Goal: Obtain resource: Download file/media

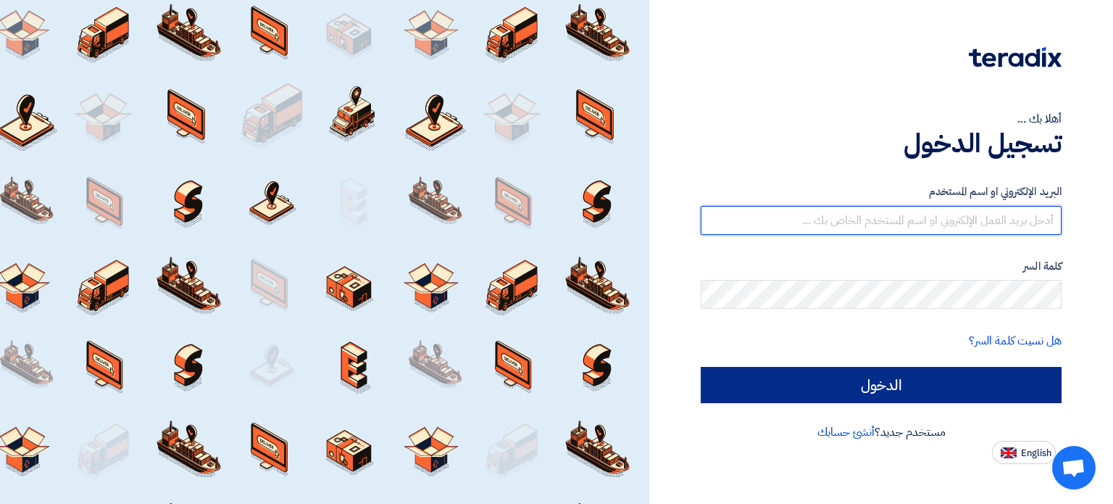
type input "[EMAIL_ADDRESS][DOMAIN_NAME]"
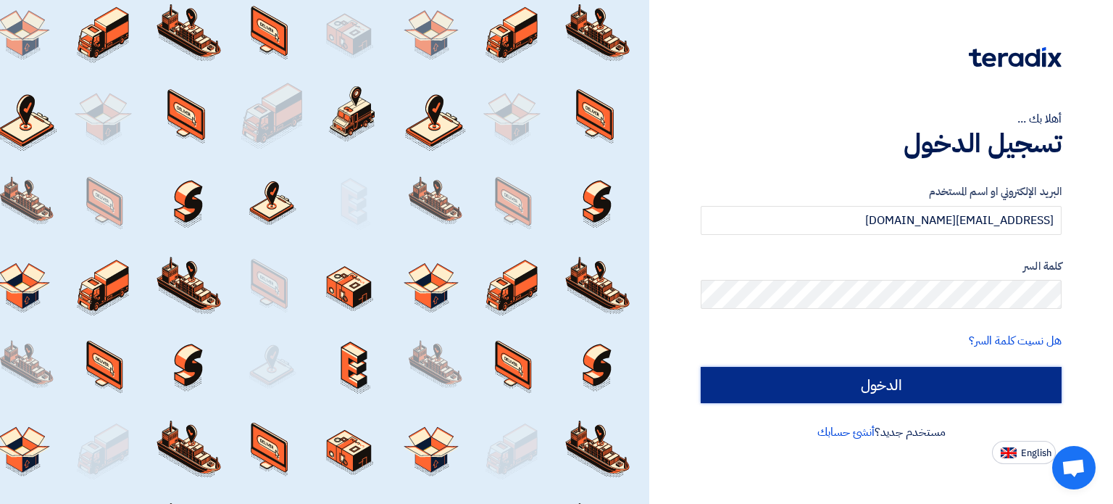
click at [879, 391] on input "الدخول" at bounding box center [881, 385] width 361 height 36
type input "Sign in"
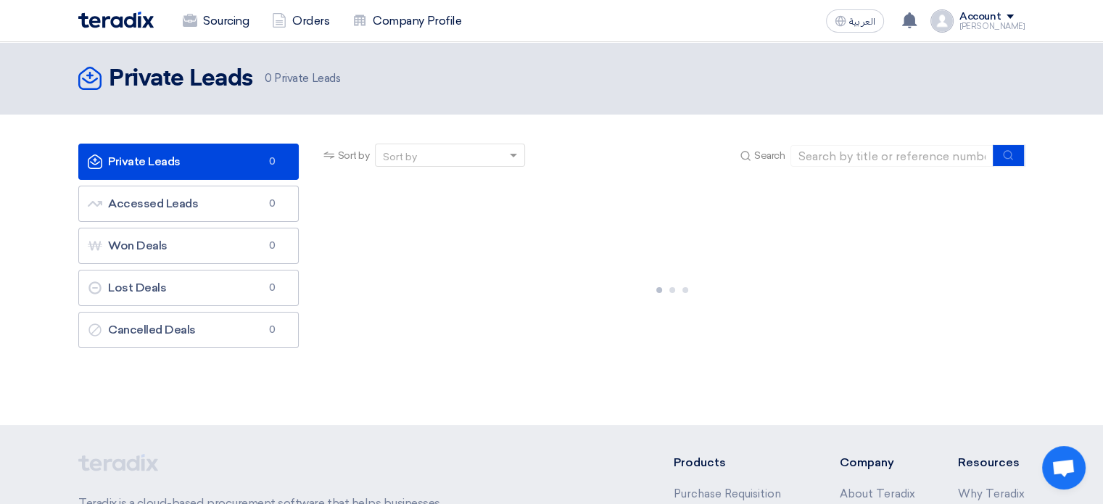
click at [372, 368] on div at bounding box center [672, 286] width 704 height 217
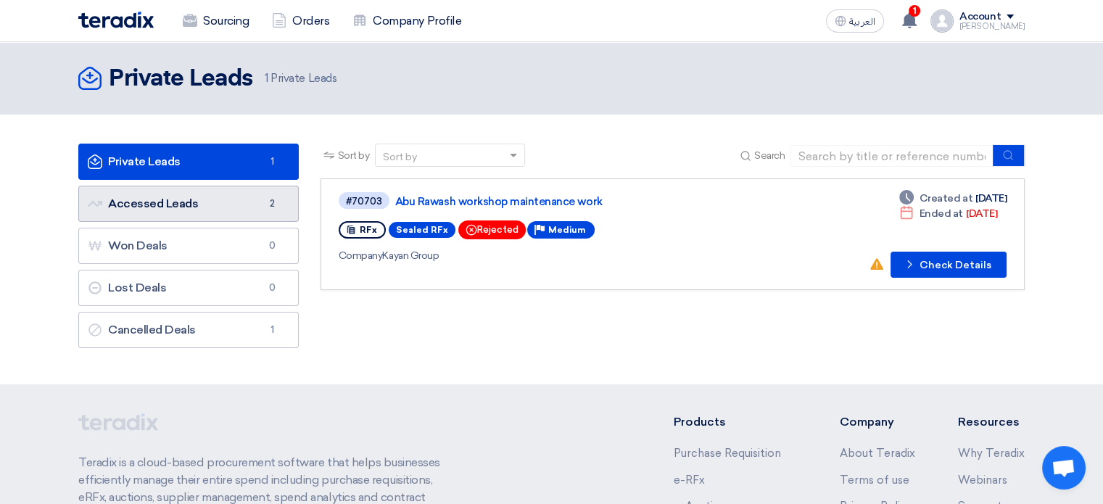
click at [181, 208] on link "Accessed Leads Accessed Leads 2" at bounding box center [188, 204] width 220 height 36
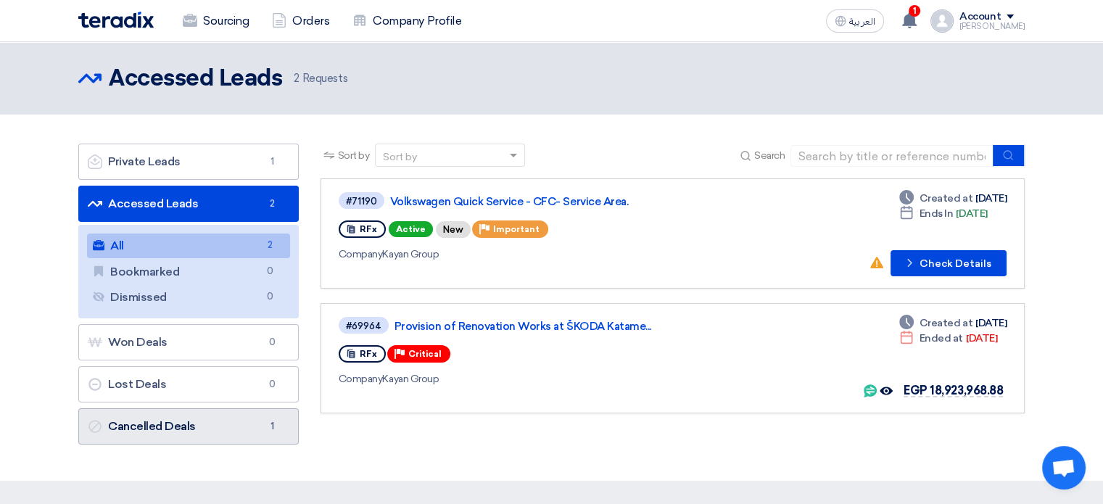
click at [180, 420] on link "Cancelled Deals Cancelled Deals 1" at bounding box center [188, 426] width 220 height 36
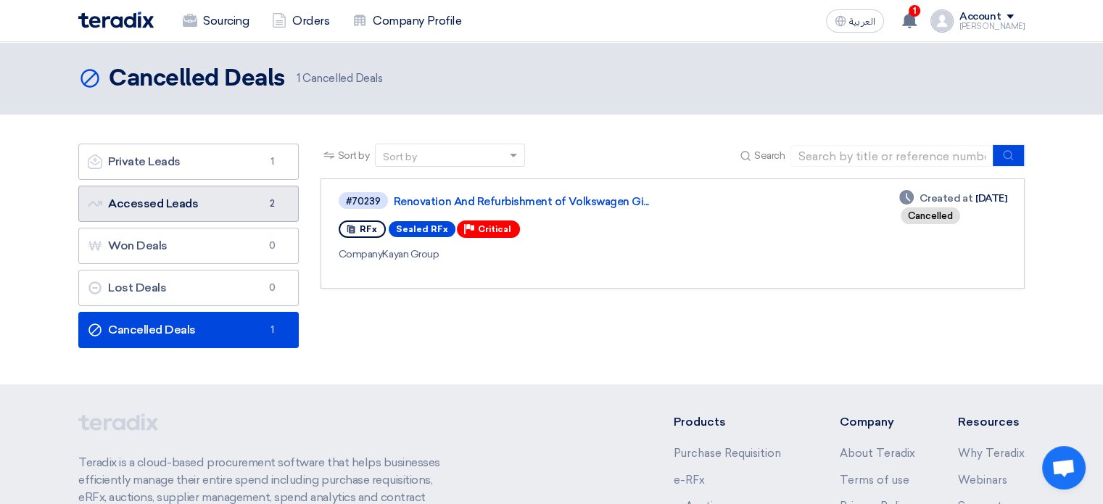
click at [223, 202] on link "Accessed Leads Accessed Leads 2" at bounding box center [188, 204] width 220 height 36
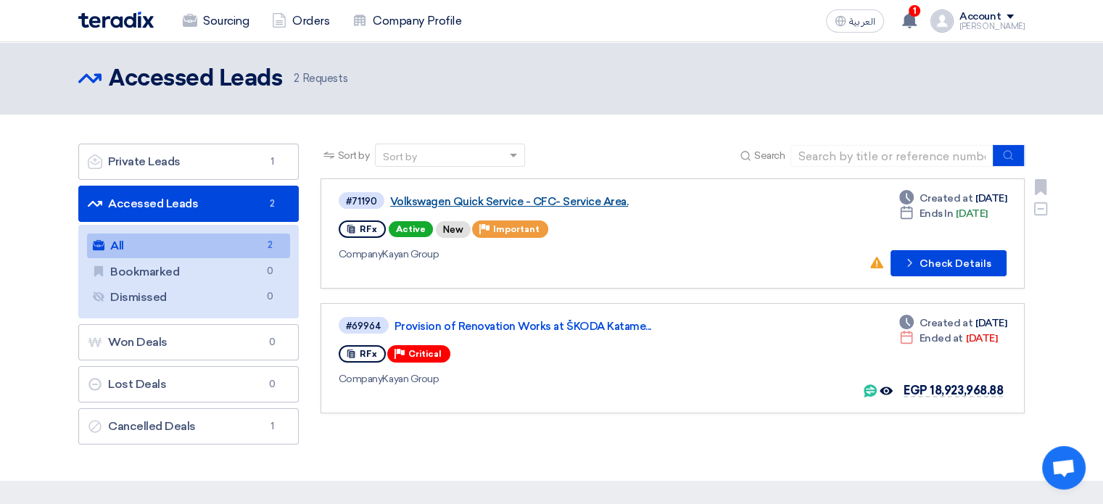
click at [539, 200] on link "Volkswagen Quick Service - CFC- Service Area." at bounding box center [571, 201] width 362 height 13
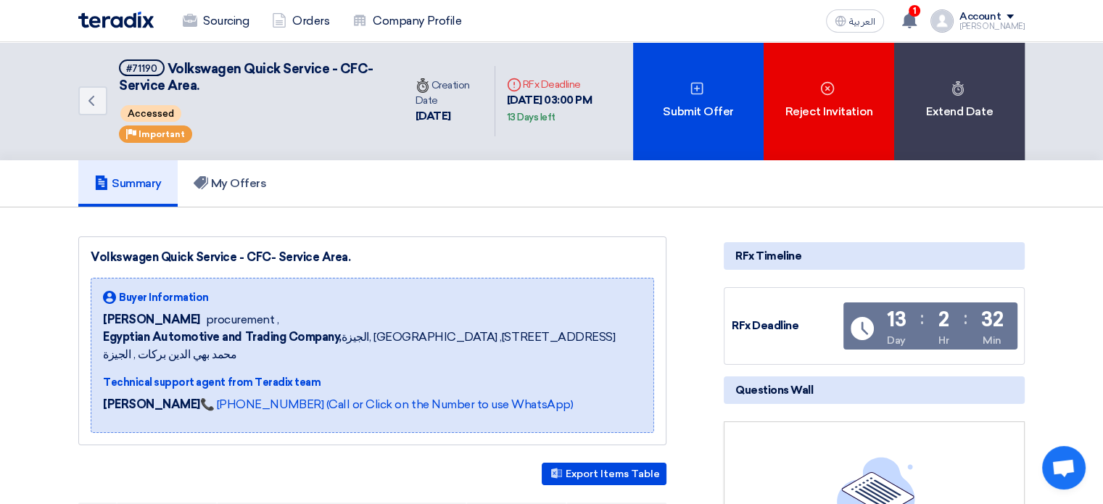
scroll to position [290, 0]
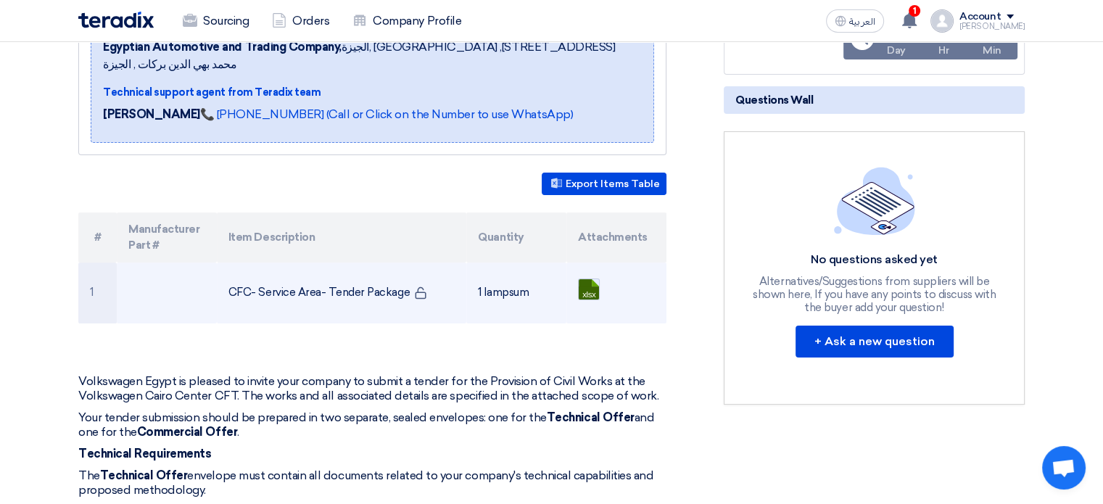
click at [592, 279] on link at bounding box center [636, 322] width 116 height 87
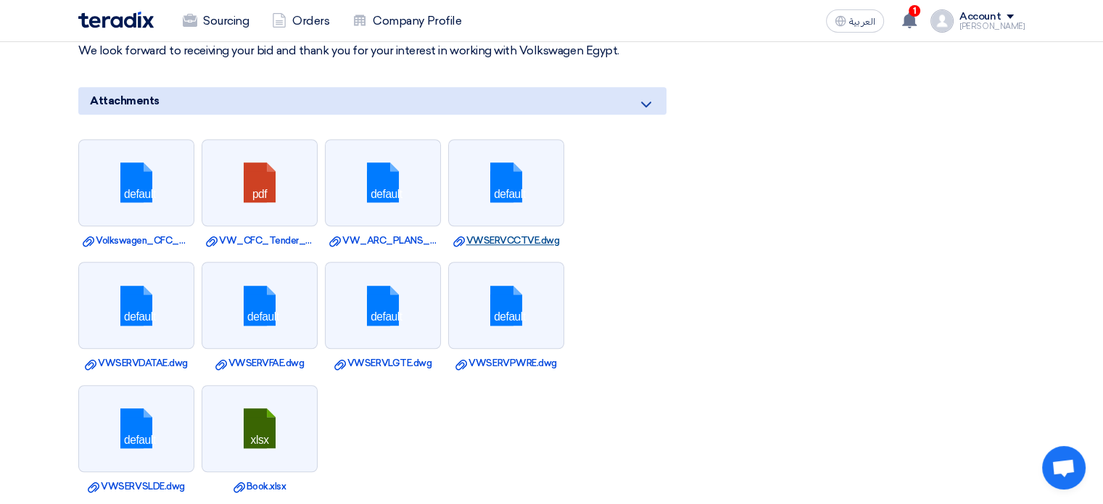
scroll to position [1015, 0]
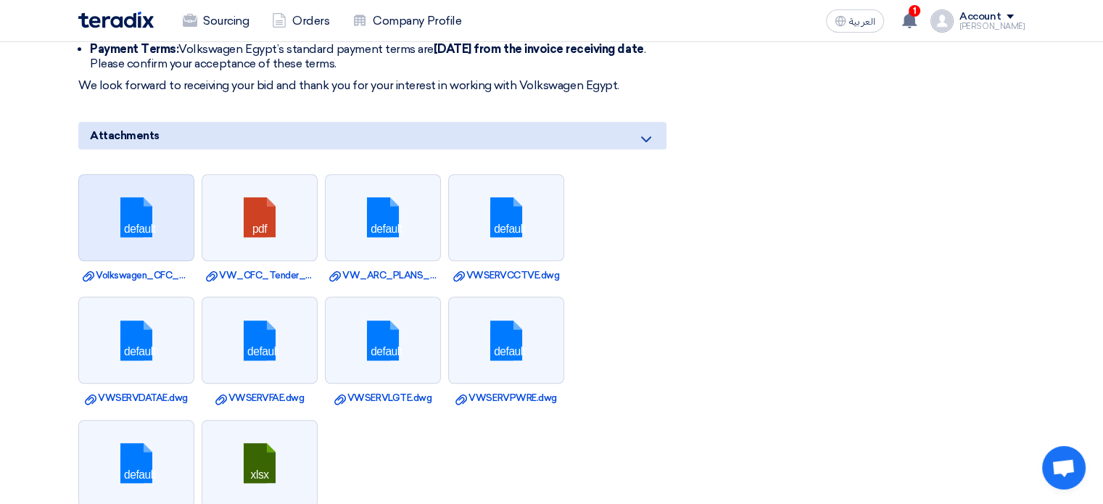
click at [132, 196] on link at bounding box center [137, 218] width 116 height 87
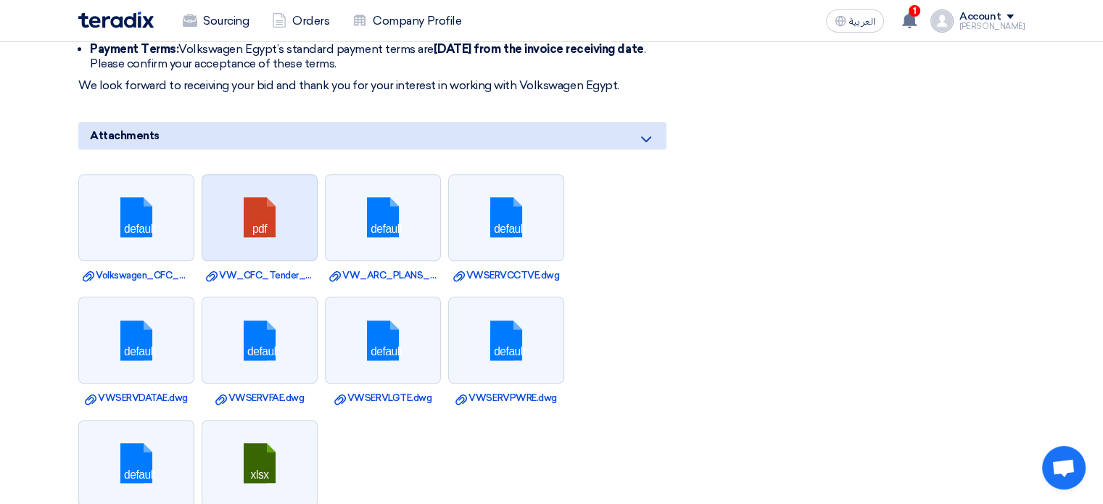
click at [265, 203] on link at bounding box center [260, 218] width 116 height 87
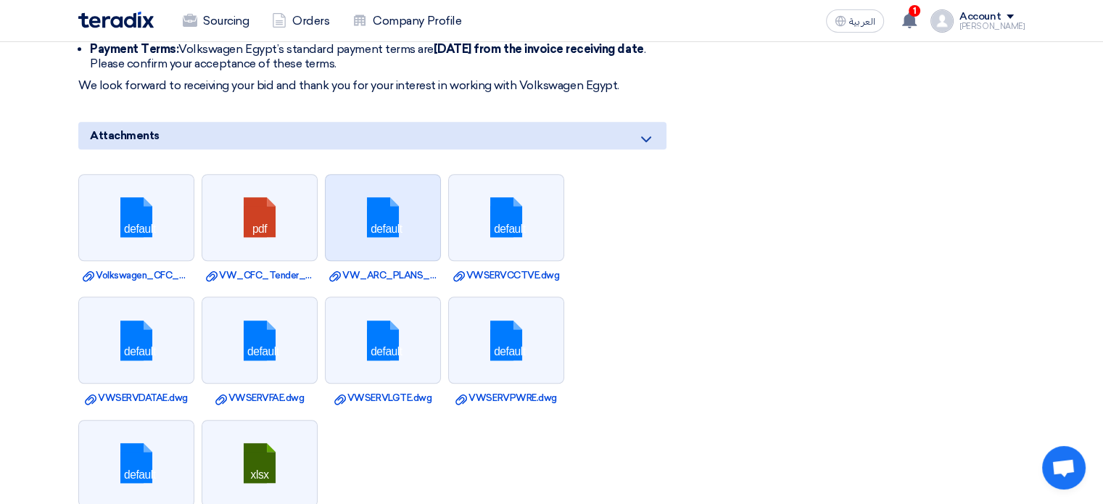
click at [386, 206] on link at bounding box center [383, 218] width 116 height 87
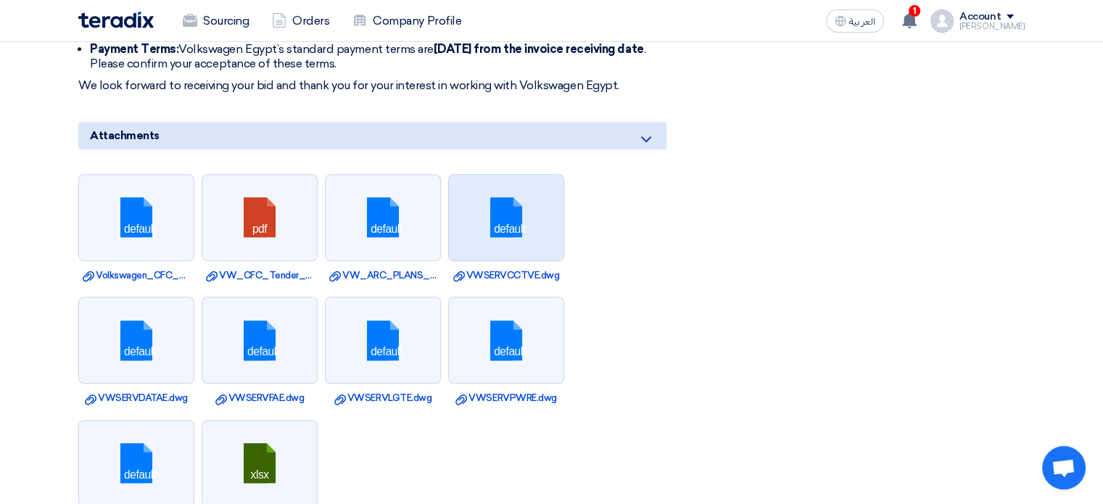
click at [499, 211] on link at bounding box center [507, 218] width 116 height 87
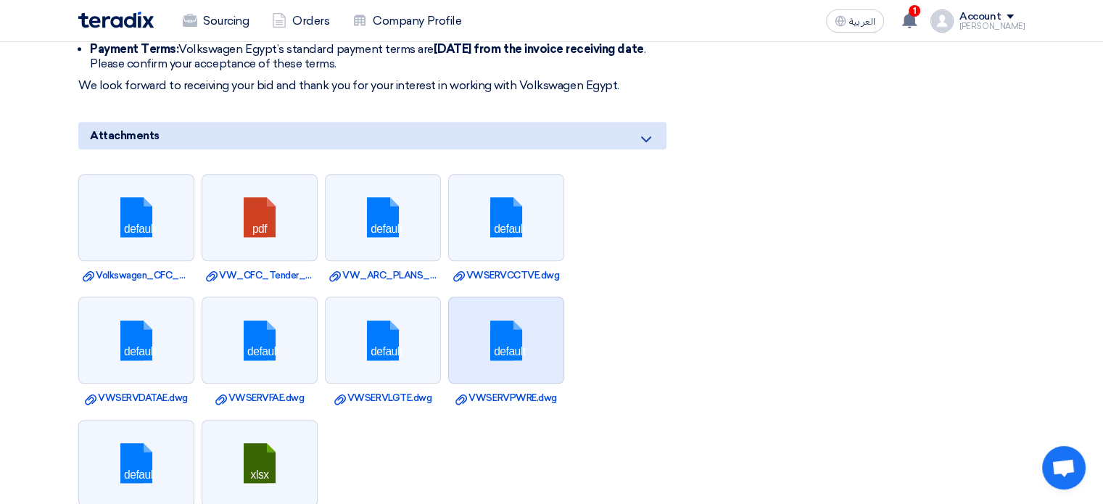
click at [496, 318] on link at bounding box center [507, 340] width 116 height 87
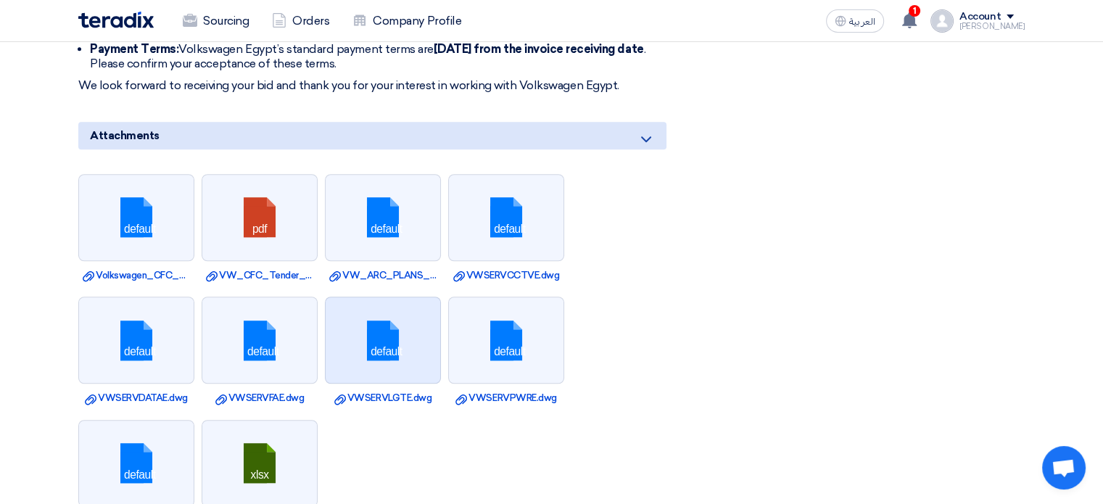
click at [374, 327] on link at bounding box center [383, 340] width 116 height 87
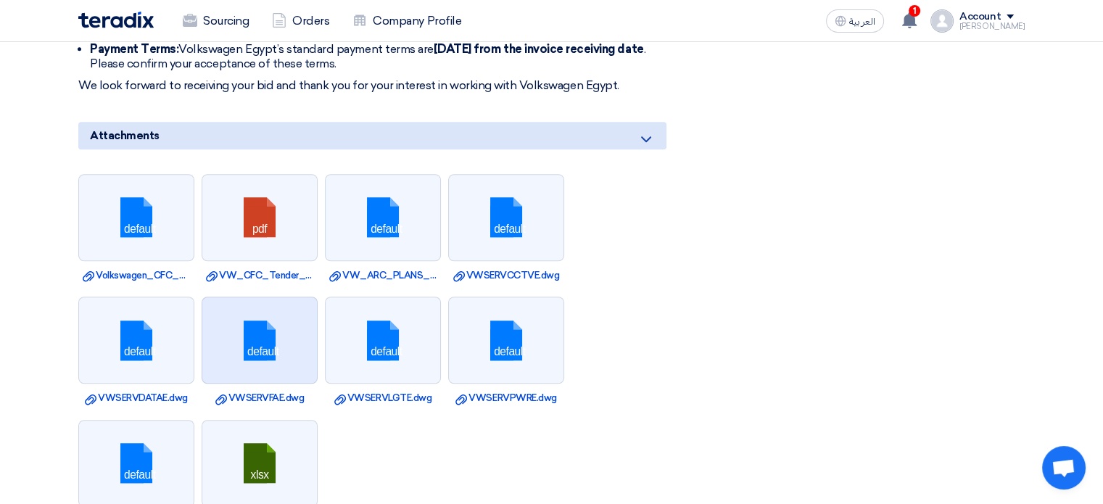
drag, startPoint x: 275, startPoint y: 332, endPoint x: 258, endPoint y: 332, distance: 17.4
click at [275, 332] on link at bounding box center [260, 340] width 116 height 87
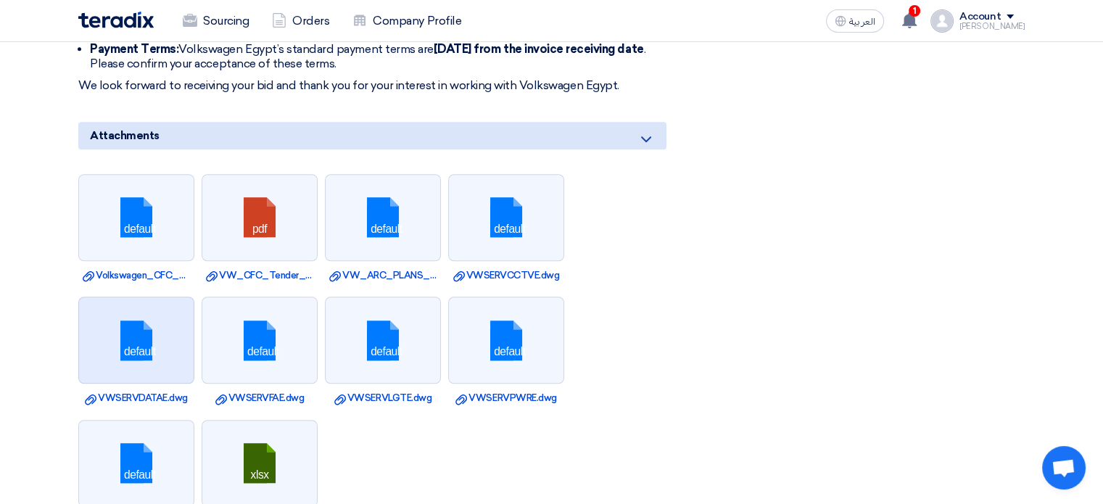
click at [127, 328] on link at bounding box center [137, 340] width 116 height 87
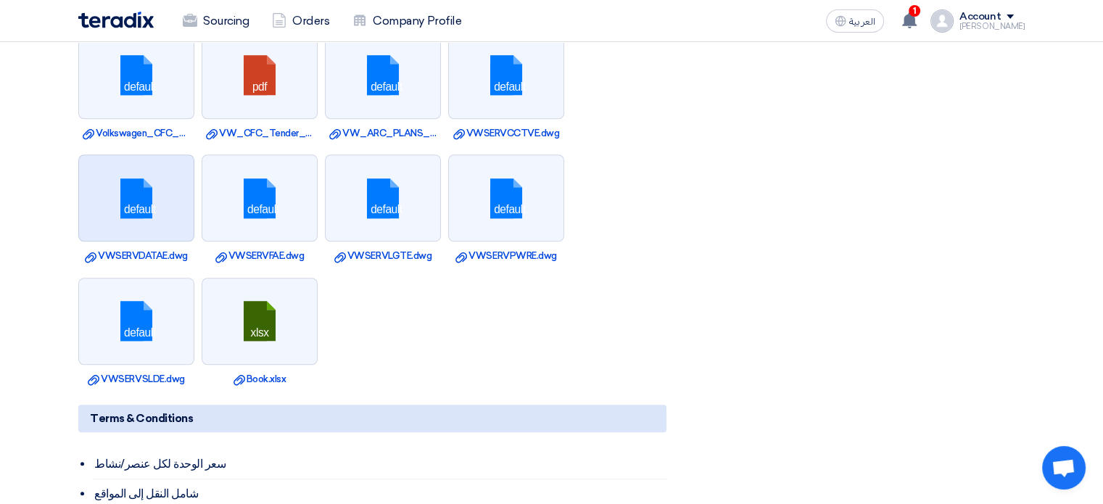
scroll to position [1160, 0]
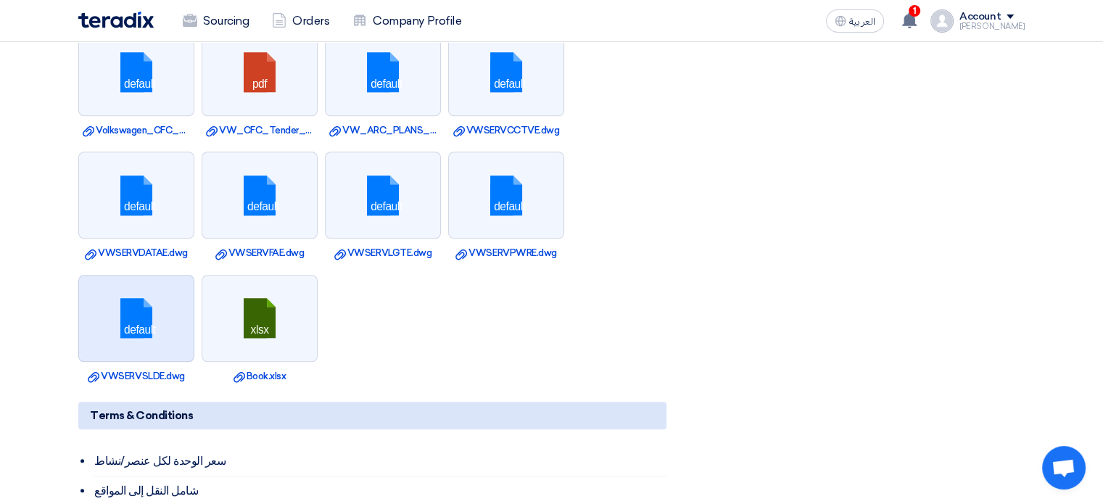
click at [129, 314] on link at bounding box center [137, 318] width 116 height 87
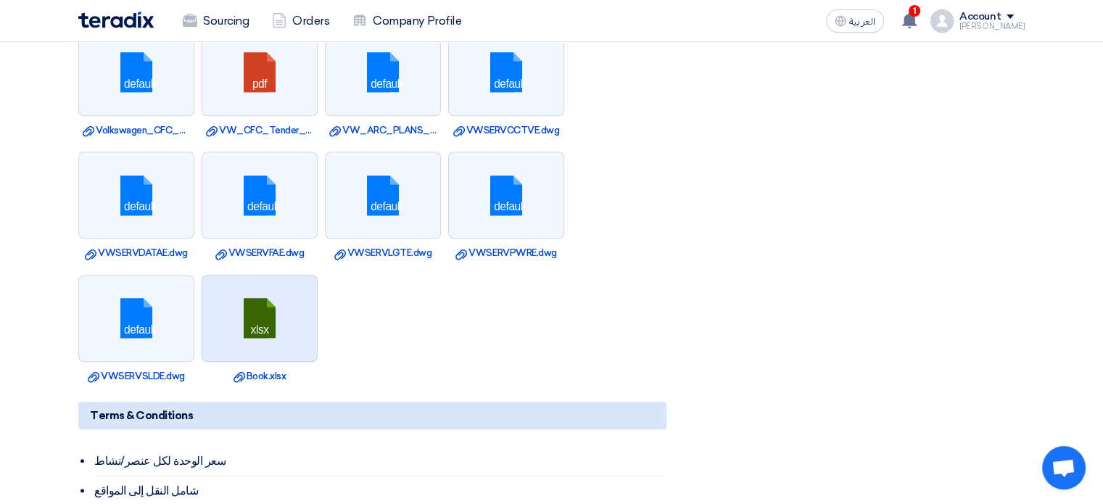
click at [258, 315] on link at bounding box center [260, 318] width 116 height 87
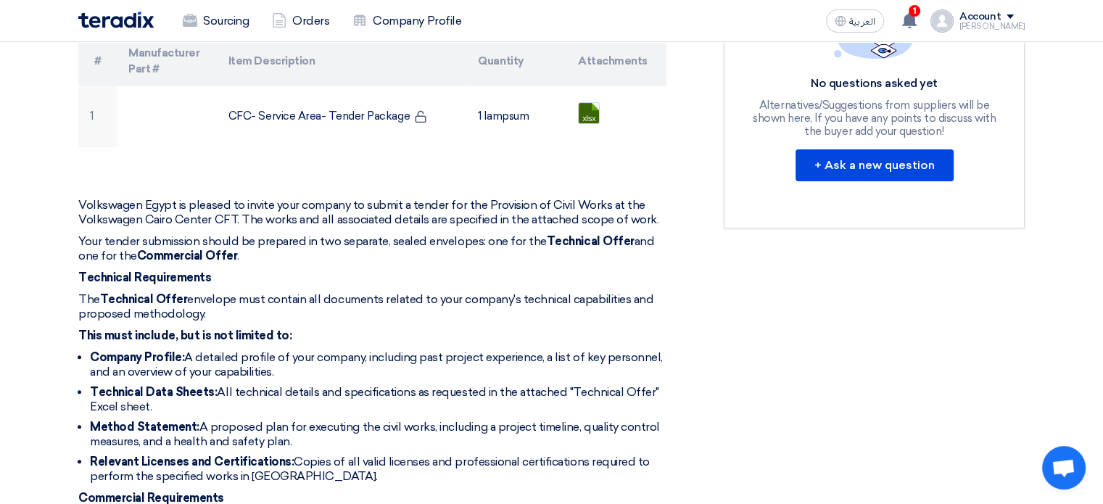
scroll to position [0, 0]
